Goal: Task Accomplishment & Management: Manage account settings

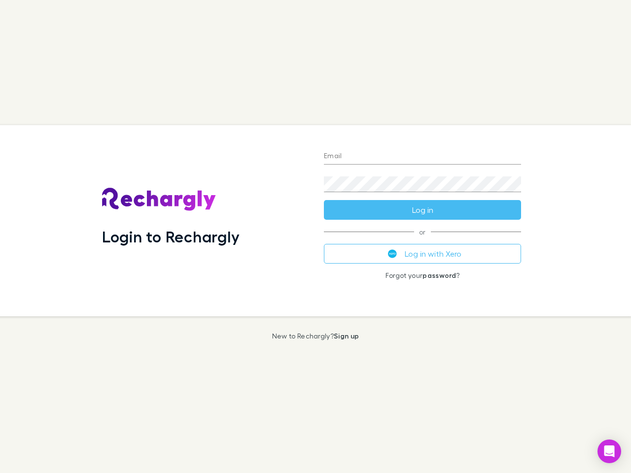
click at [315, 236] on div "Login to Rechargly" at bounding box center [205, 220] width 222 height 191
click at [422, 157] on input "Email" at bounding box center [422, 157] width 197 height 16
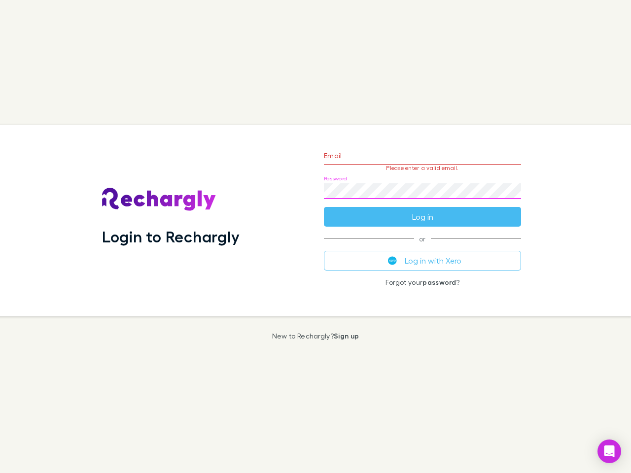
click at [422, 210] on form "Email Please enter a valid email. Password Log in" at bounding box center [422, 184] width 197 height 86
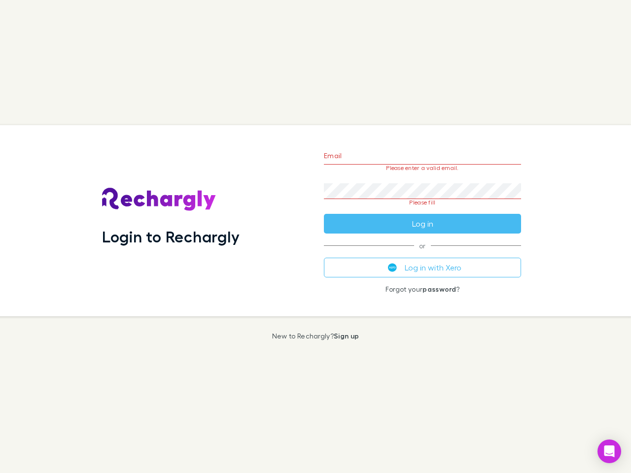
click at [422, 254] on div "Email Please enter a valid email. Password Please fill Log in or Log in with Xe…" at bounding box center [422, 220] width 213 height 191
click at [609, 451] on icon "Open Intercom Messenger" at bounding box center [609, 451] width 10 height 12
